Goal: Communication & Community: Answer question/provide support

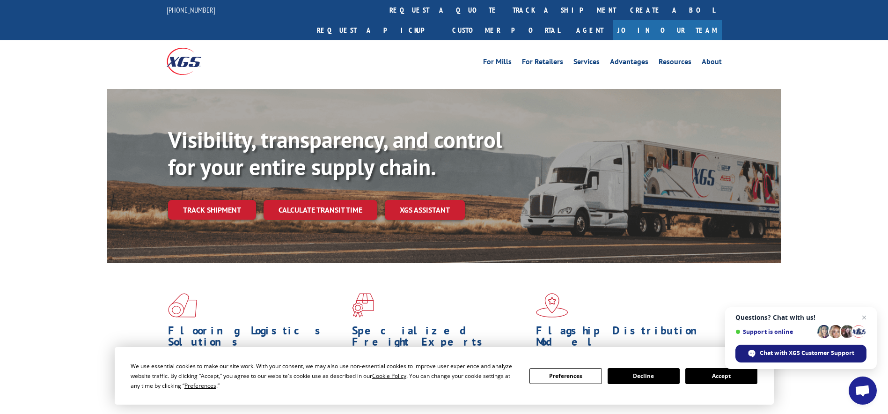
click at [799, 351] on span "Chat with XGS Customer Support" at bounding box center [806, 353] width 95 height 8
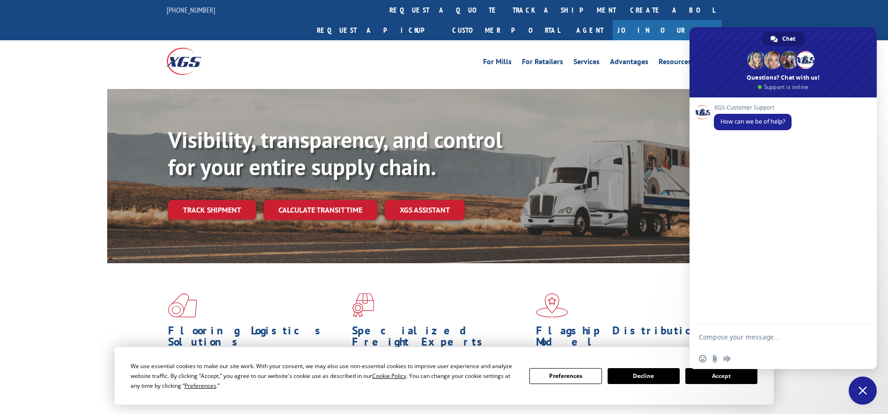
click at [807, 393] on div "Flooring Logistics Solutions As an industry carrier of choice, XGS has brought …" at bounding box center [444, 357] width 888 height 188
click at [724, 336] on textarea "Compose your message..." at bounding box center [774, 336] width 150 height 23
type textarea "Good morning, PU status please"
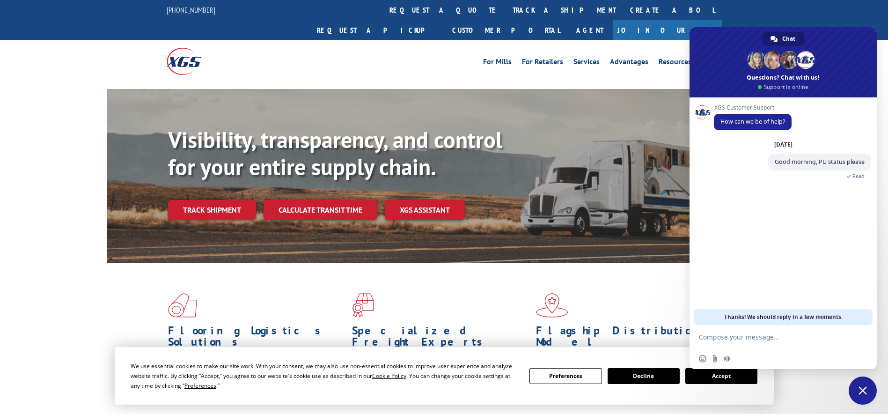
paste textarea "527114892"
type textarea "527114892"
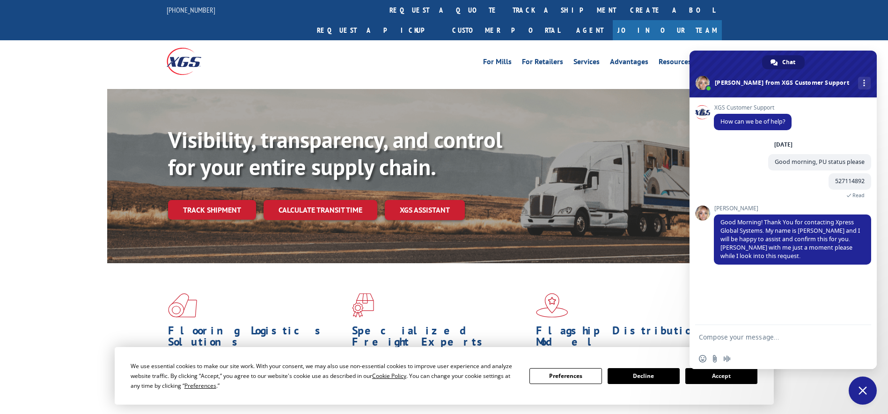
click at [729, 342] on textarea "Compose your message..." at bounding box center [774, 336] width 150 height 23
type textarea "Thank you"
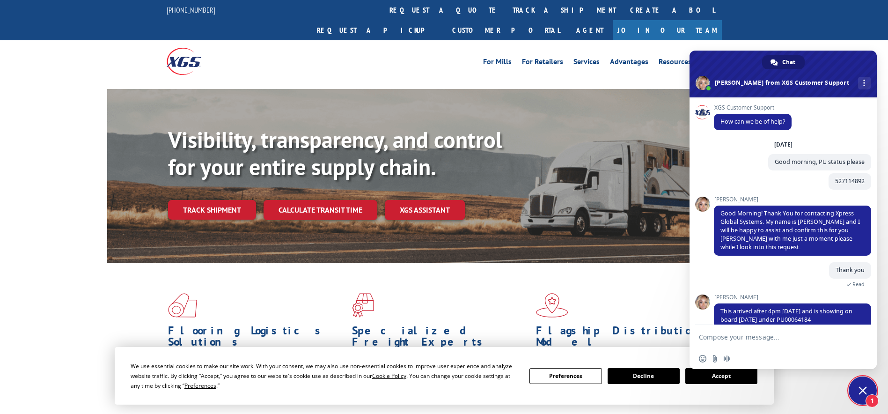
scroll to position [14, 0]
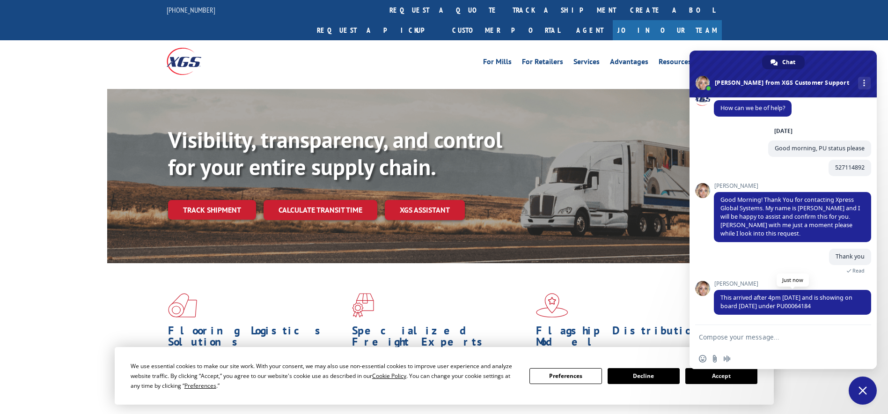
drag, startPoint x: 827, startPoint y: 305, endPoint x: 784, endPoint y: 309, distance: 43.3
click at [784, 309] on span "This arrived after 4pm [DATE] and is showing on board [DATE] under PU00064184" at bounding box center [792, 302] width 157 height 25
copy span "PU00064184"
click at [744, 339] on textarea "Compose your message..." at bounding box center [774, 336] width 150 height 23
type textarea "thank you"
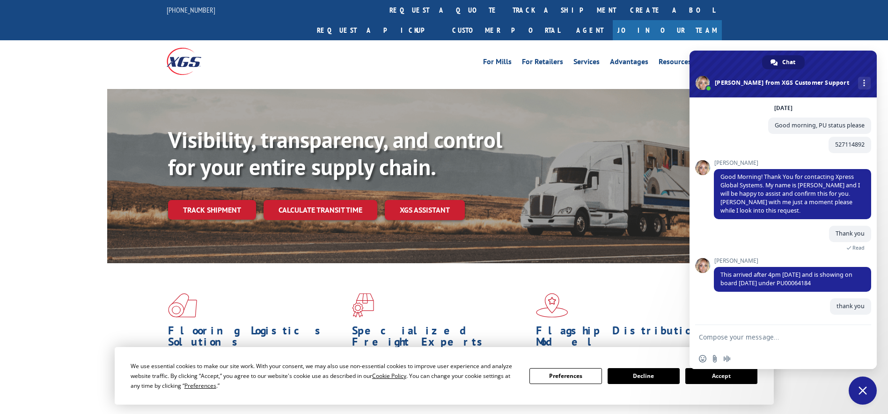
scroll to position [36, 0]
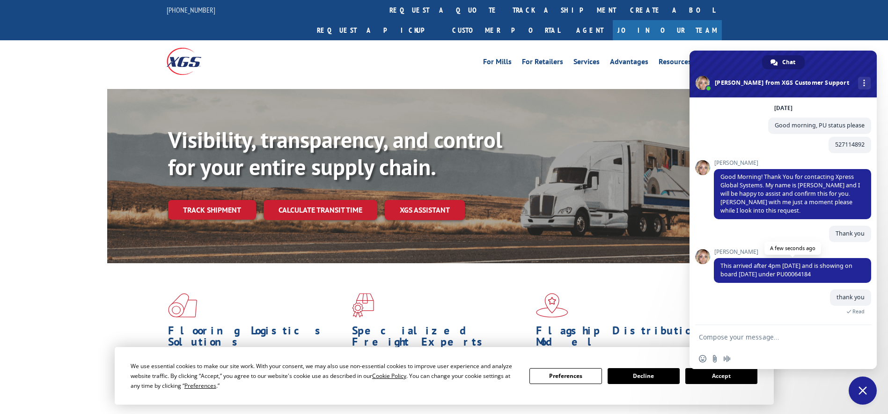
drag, startPoint x: 818, startPoint y: 273, endPoint x: 781, endPoint y: 276, distance: 36.2
click at [781, 276] on span "This arrived after 4pm [DATE] and is showing on board [DATE] under PU00064184" at bounding box center [792, 270] width 157 height 25
copy span "PU00064184"
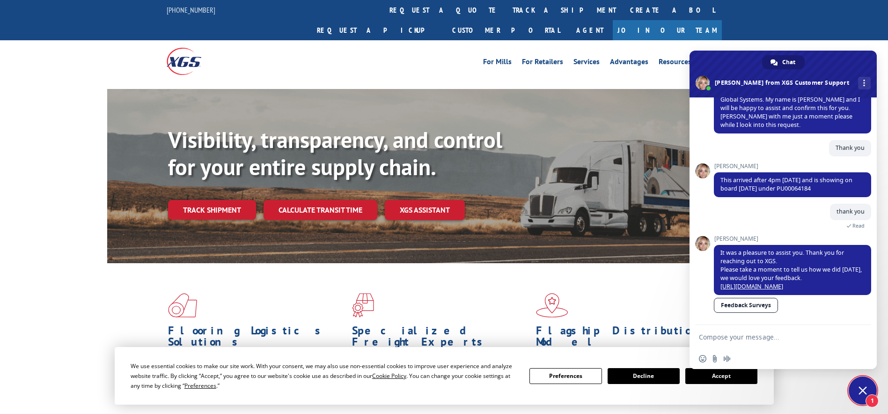
click at [795, 221] on div "thank you A minute ago Read" at bounding box center [792, 220] width 157 height 32
